Goal: Task Accomplishment & Management: Manage account settings

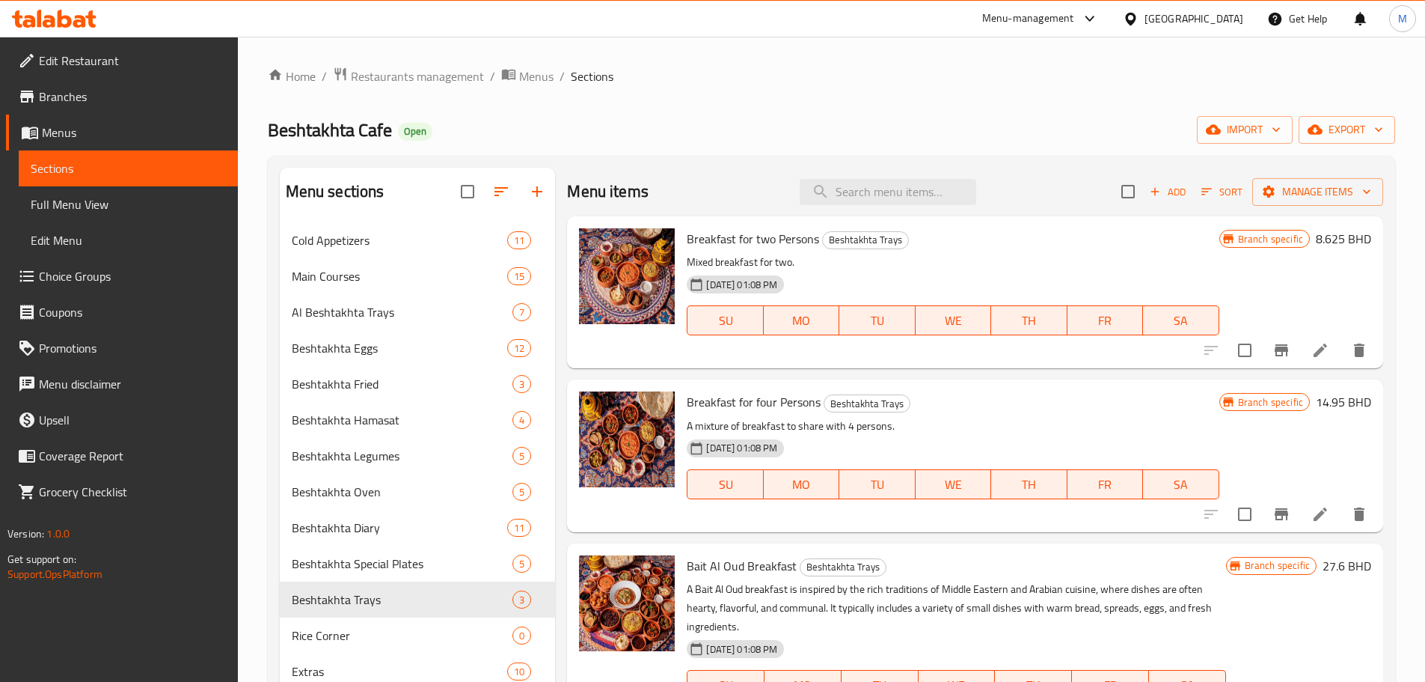
click at [1209, 10] on div "[GEOGRAPHIC_DATA]" at bounding box center [1194, 18] width 99 height 16
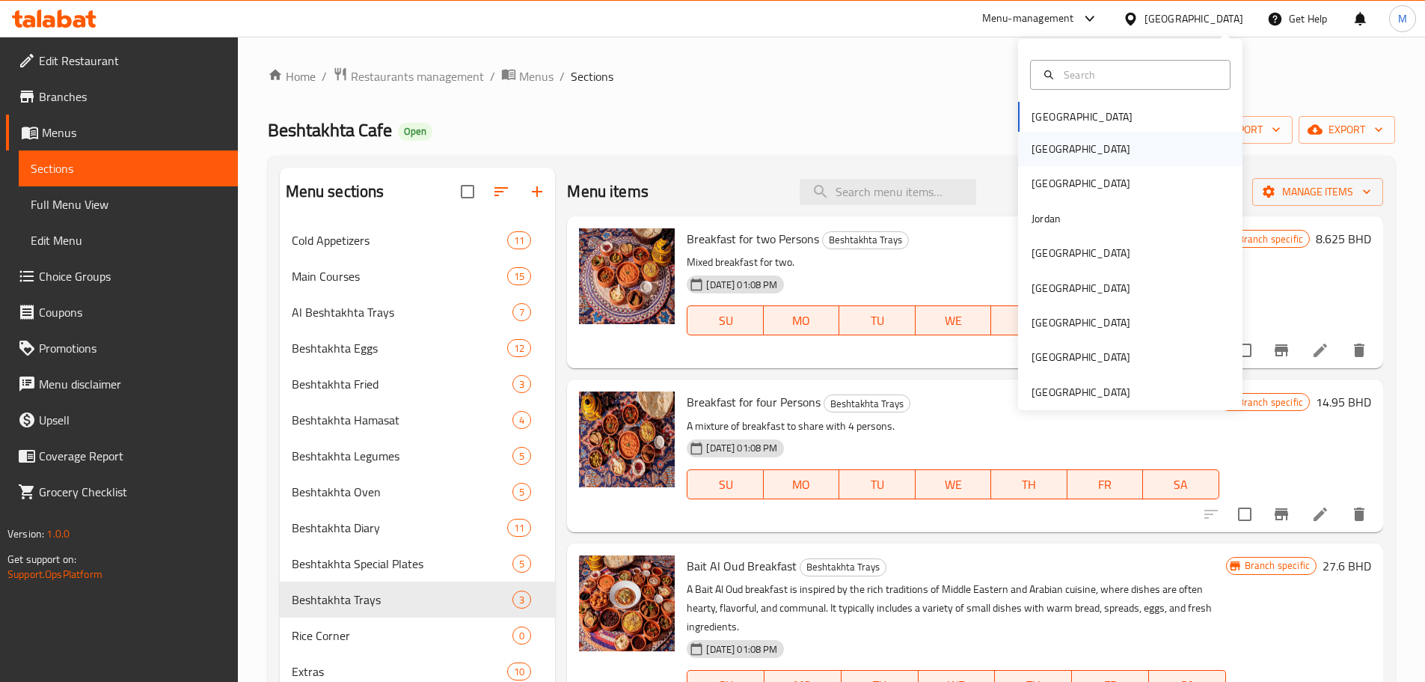
click at [1074, 155] on div "[GEOGRAPHIC_DATA]" at bounding box center [1130, 149] width 224 height 34
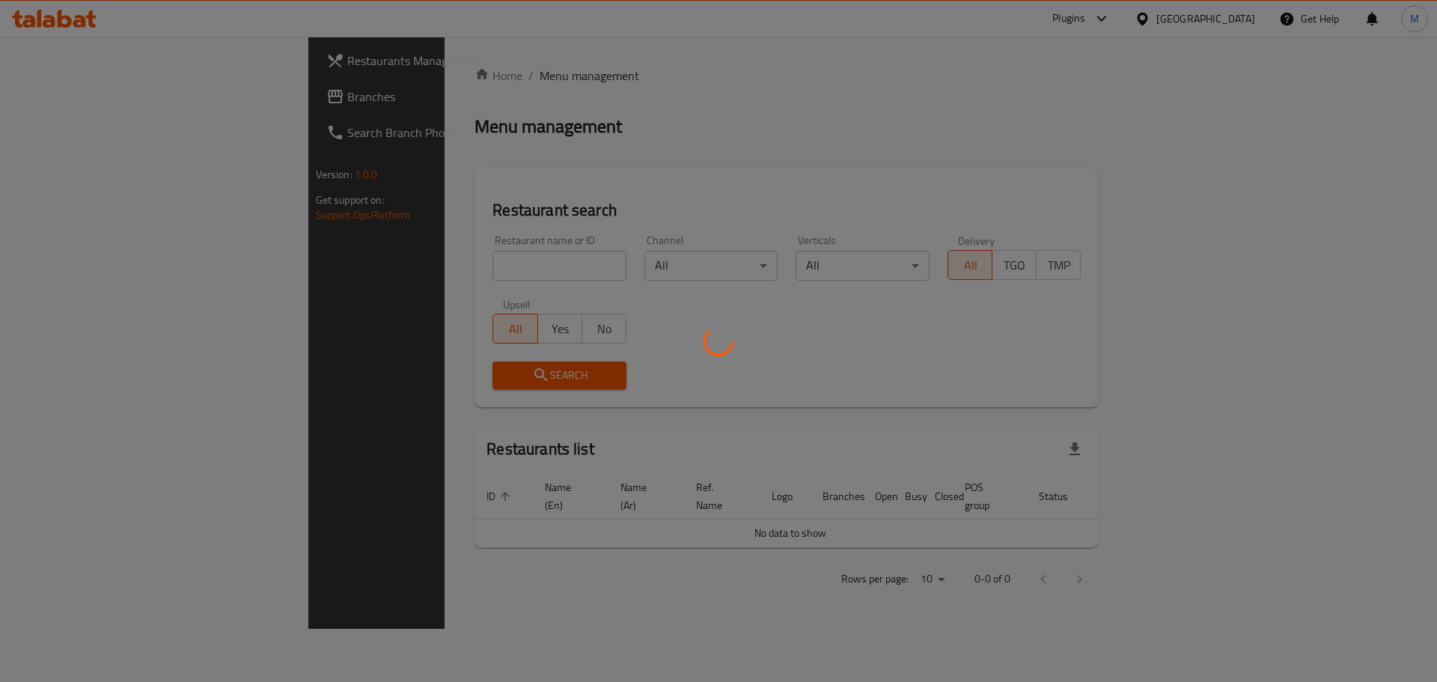
click at [342, 299] on div at bounding box center [718, 341] width 1437 height 682
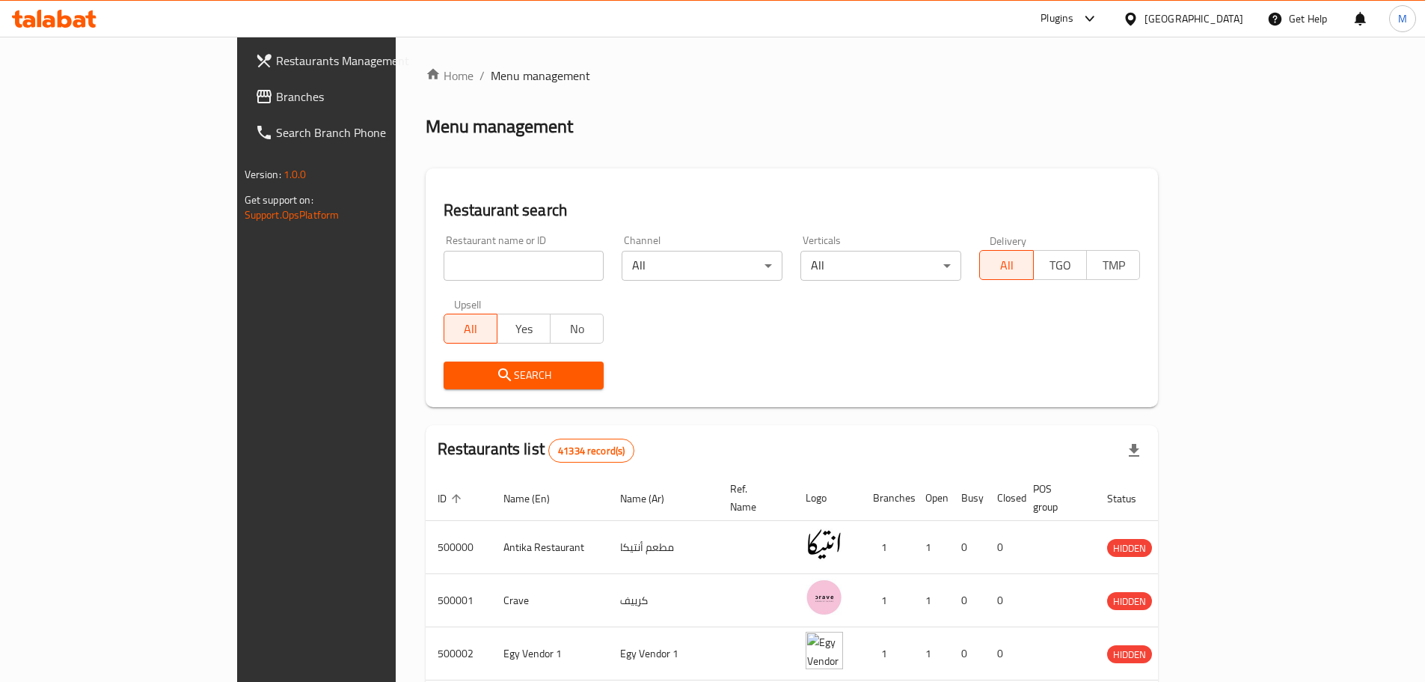
click at [426, 276] on div "Home / Menu management Menu management Restaurant search Restaurant name or ID …" at bounding box center [792, 573] width 733 height 1012
click at [444, 275] on input "search" at bounding box center [524, 266] width 161 height 30
paste input "774617"
type input "774617"
click at [456, 370] on span "Search" at bounding box center [524, 375] width 137 height 19
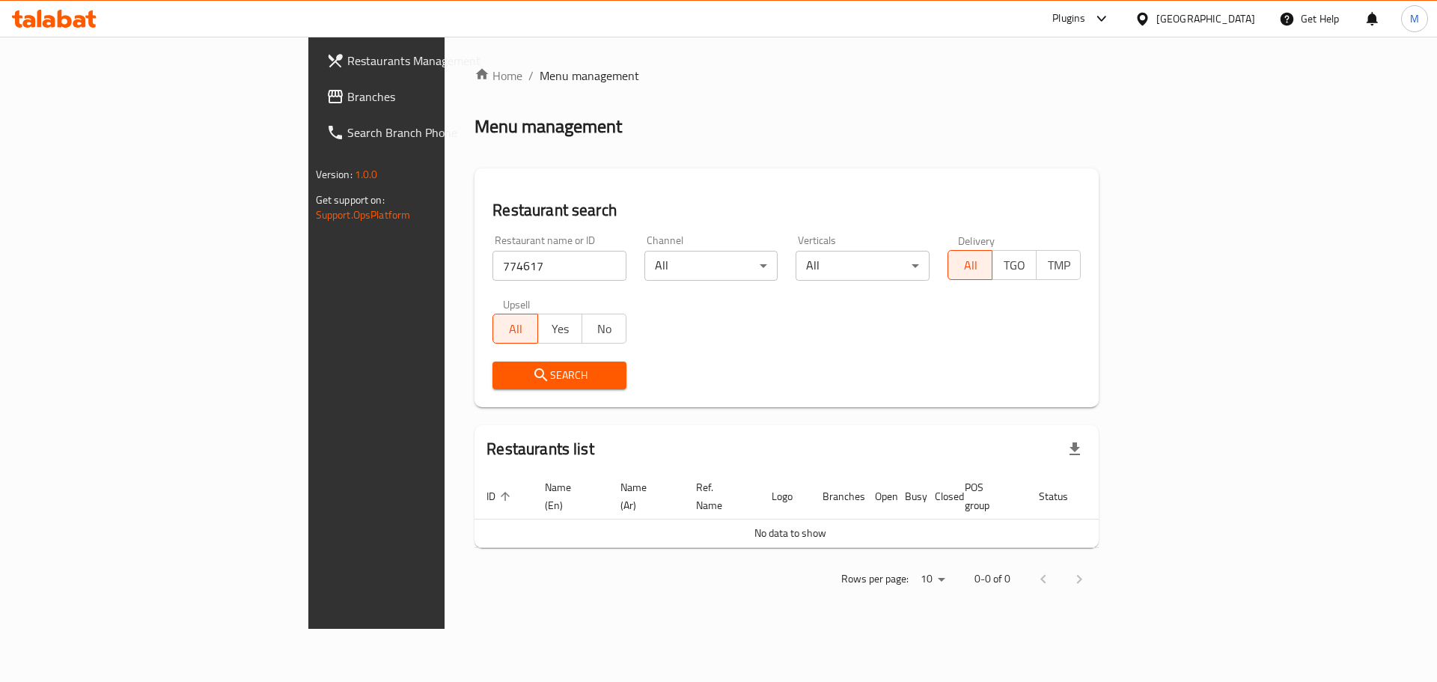
click at [347, 62] on span "Restaurants Management" at bounding box center [441, 61] width 189 height 18
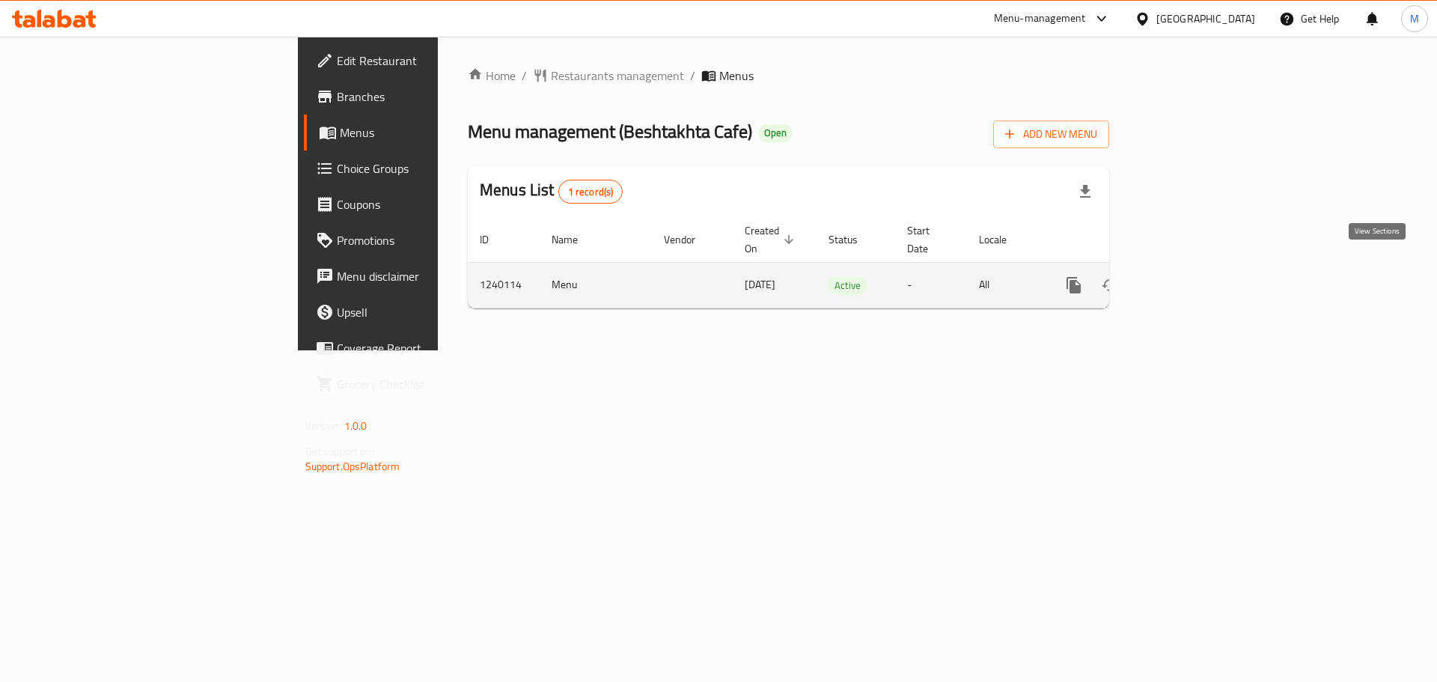
click at [1190, 276] on icon "enhanced table" at bounding box center [1182, 285] width 18 height 18
